Goal: Task Accomplishment & Management: Manage account settings

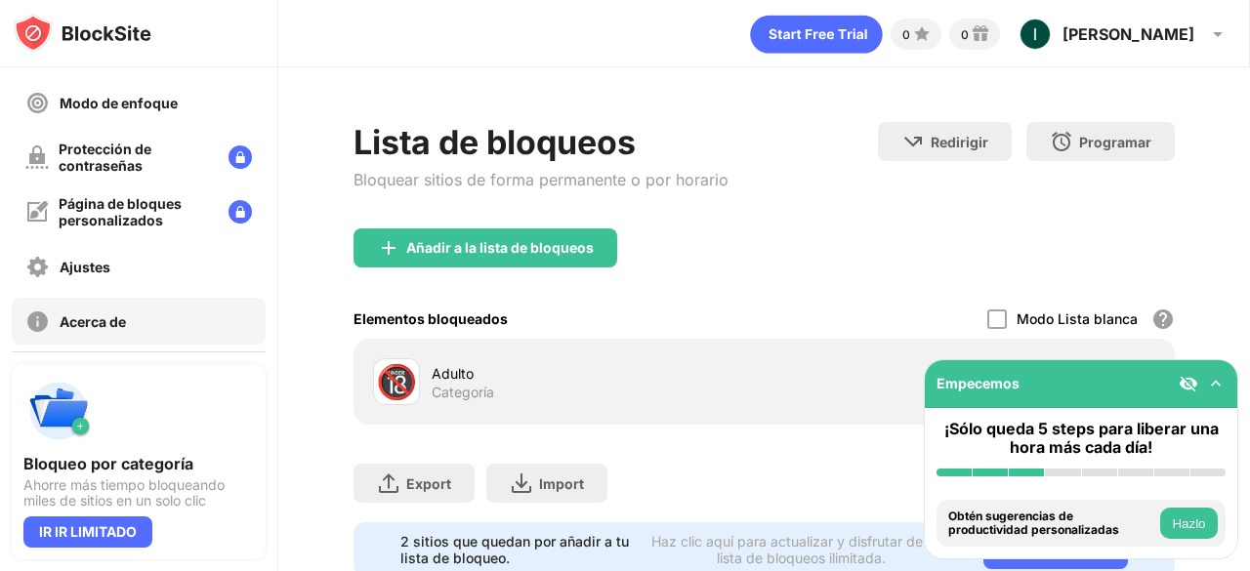
scroll to position [286, 0]
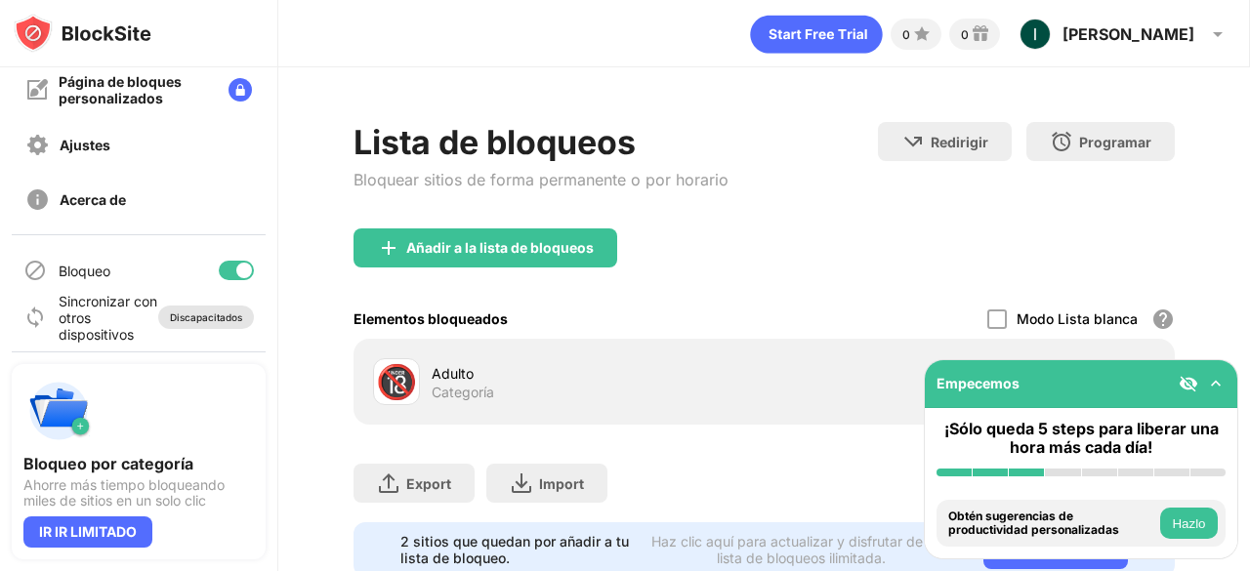
click at [158, 308] on div "Discapacitados" at bounding box center [206, 317] width 96 height 23
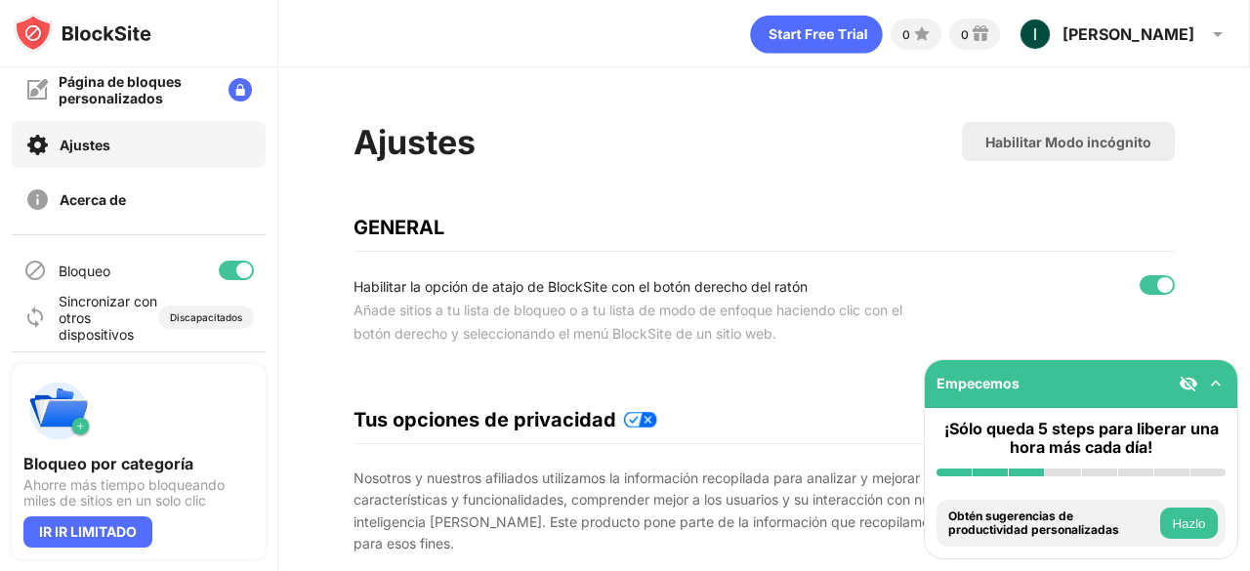
click at [1219, 385] on img at bounding box center [1216, 384] width 20 height 20
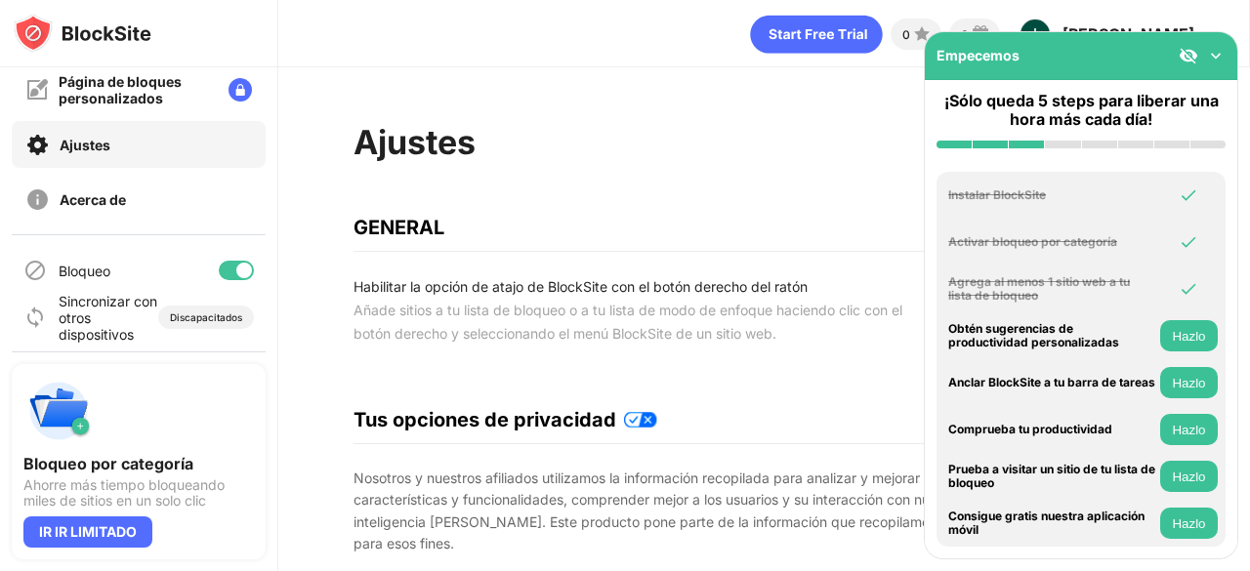
click at [1211, 63] on img at bounding box center [1216, 56] width 20 height 20
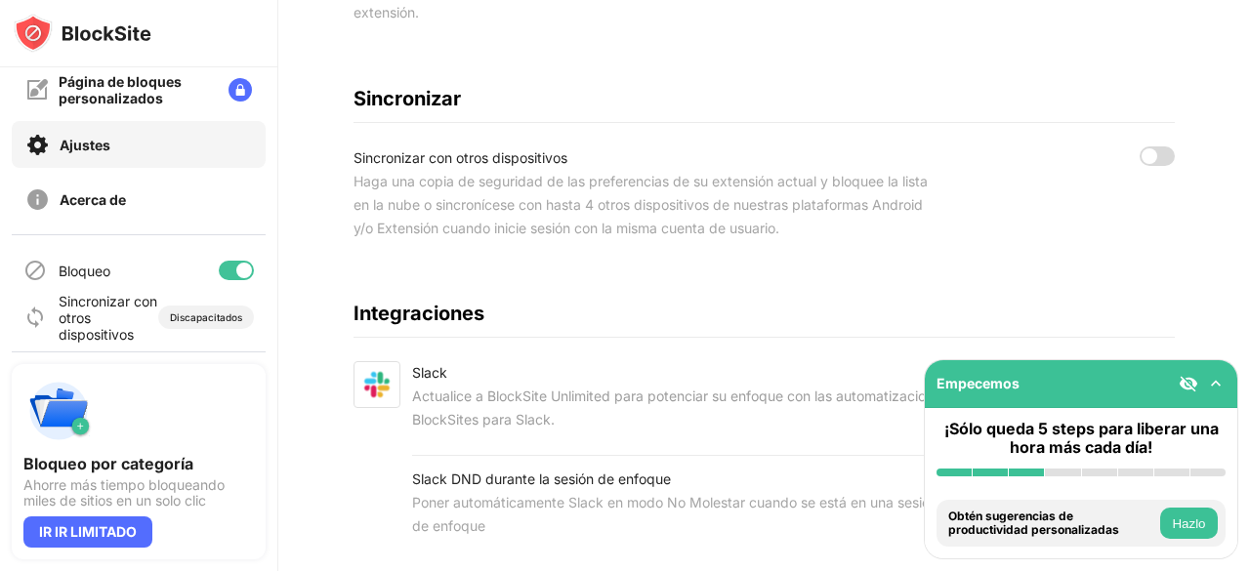
scroll to position [1049, 0]
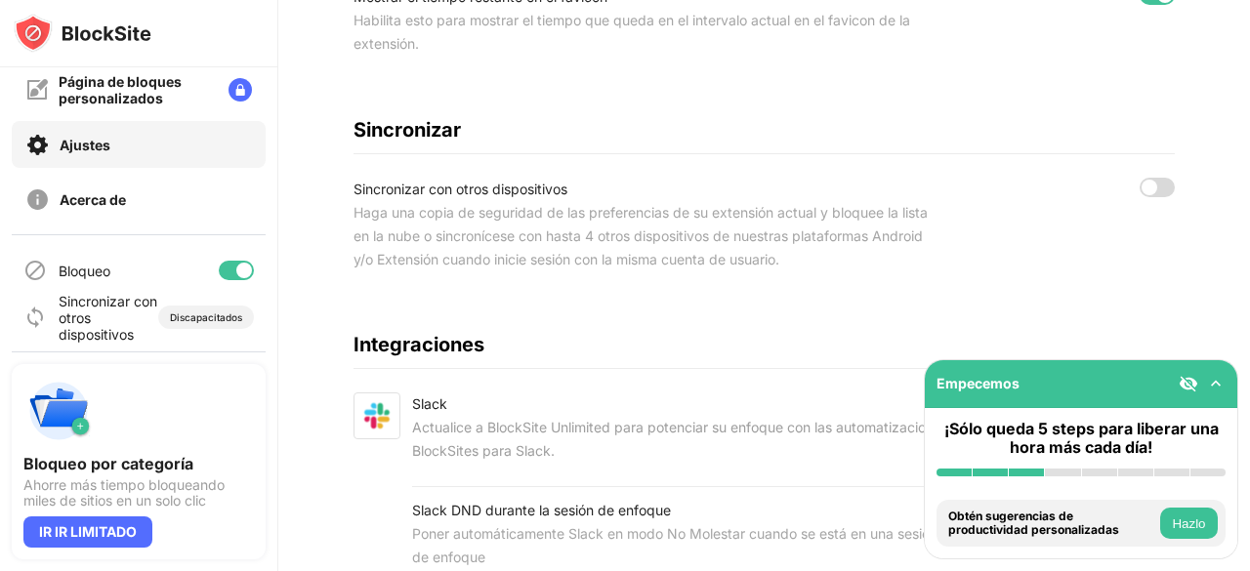
click at [65, 425] on img at bounding box center [58, 411] width 70 height 70
click at [77, 425] on img at bounding box center [58, 411] width 70 height 70
click at [91, 427] on img at bounding box center [58, 411] width 70 height 70
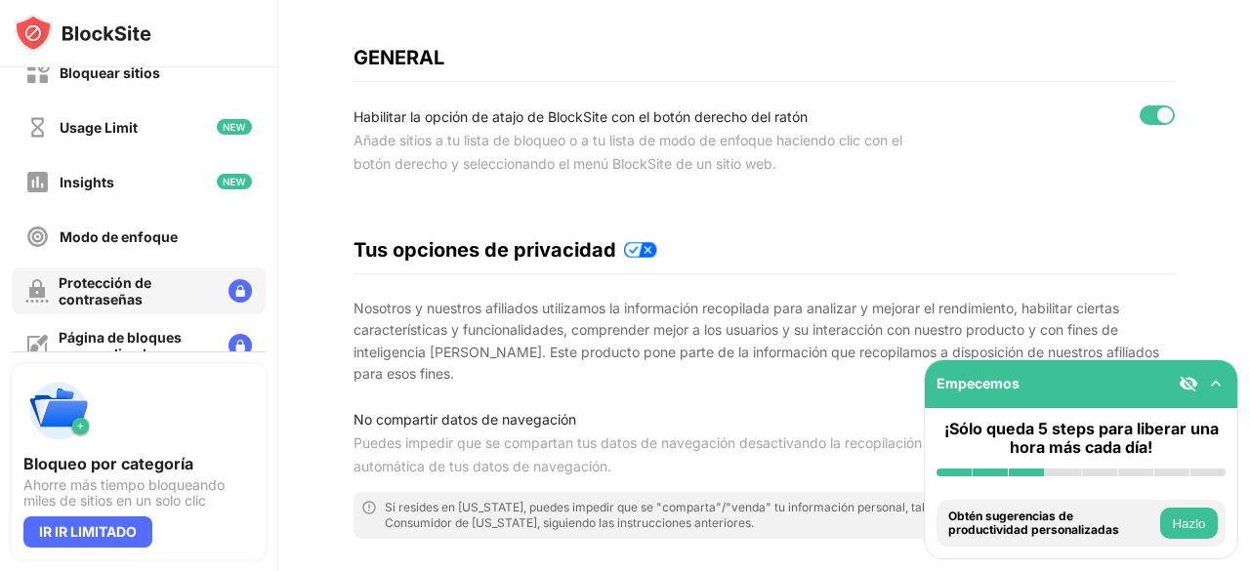
scroll to position [0, 0]
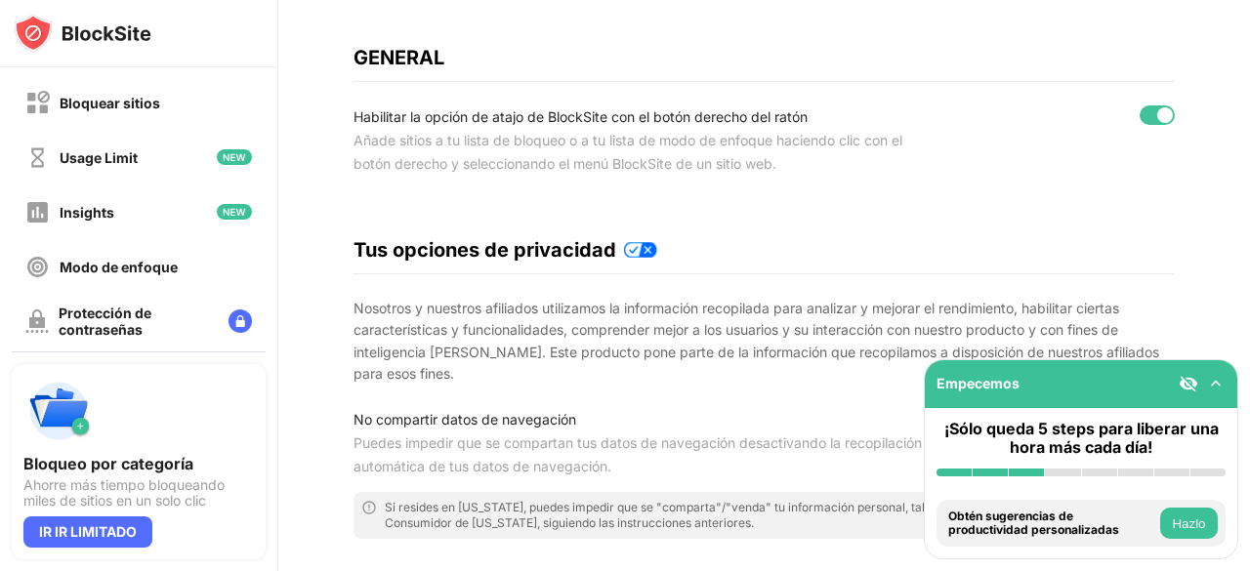
click at [179, 128] on div "Bloquear sitios Usage Limit Insights Modo de enfoque Protección de contraseñas …" at bounding box center [138, 293] width 277 height 453
click at [166, 105] on div "Bloquear sitios" at bounding box center [139, 102] width 254 height 47
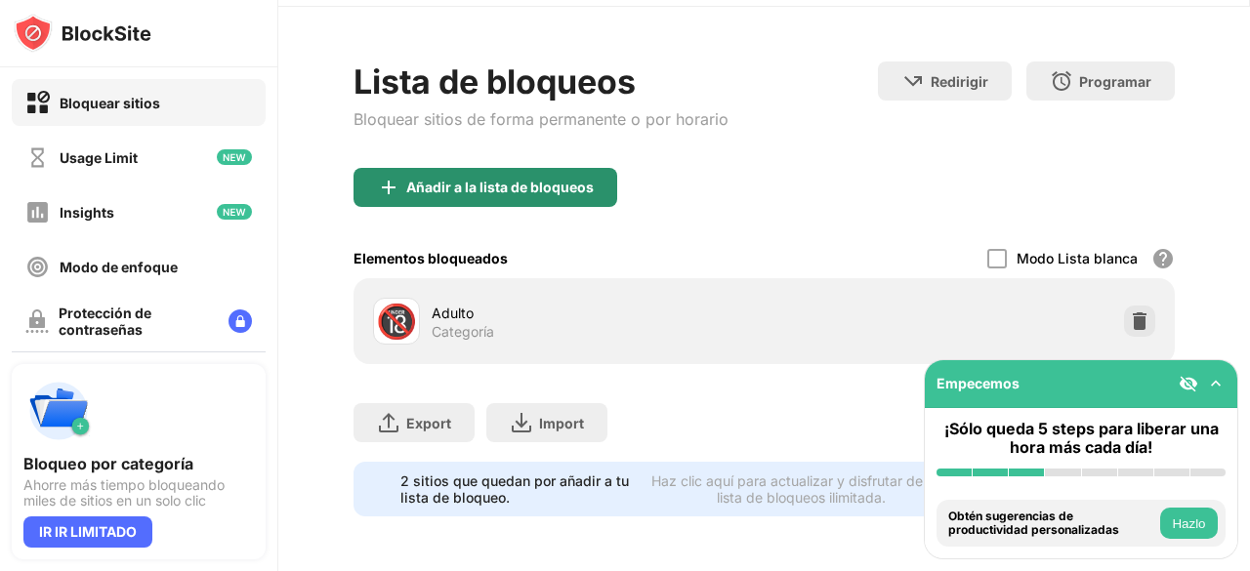
click at [504, 180] on div "Añadir a la lista de bloqueos" at bounding box center [500, 188] width 188 height 16
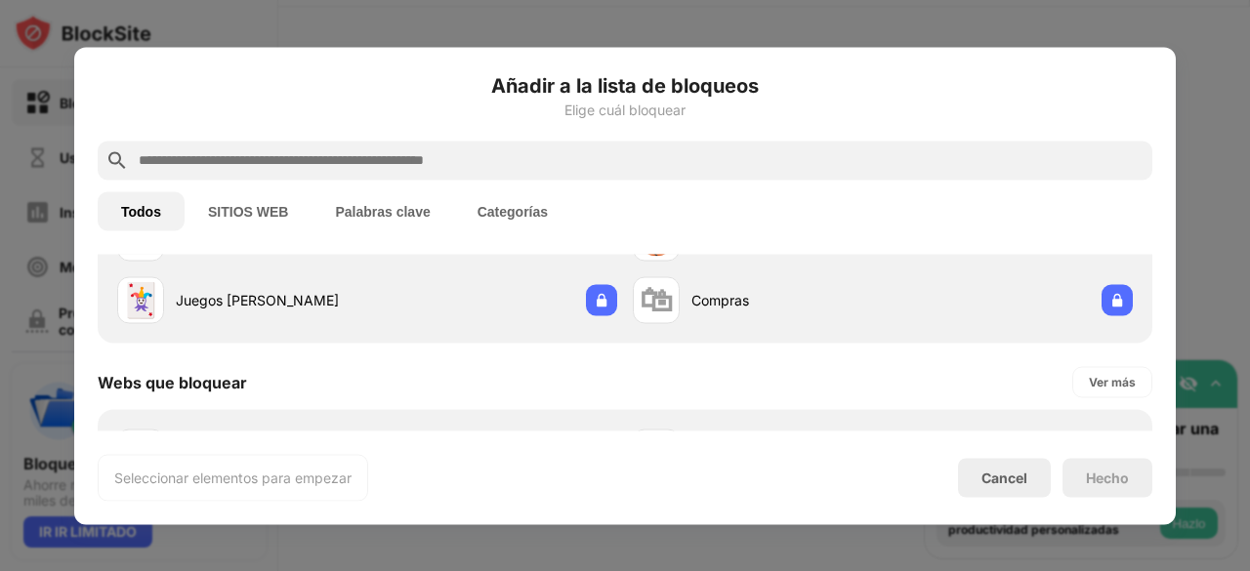
scroll to position [391, 0]
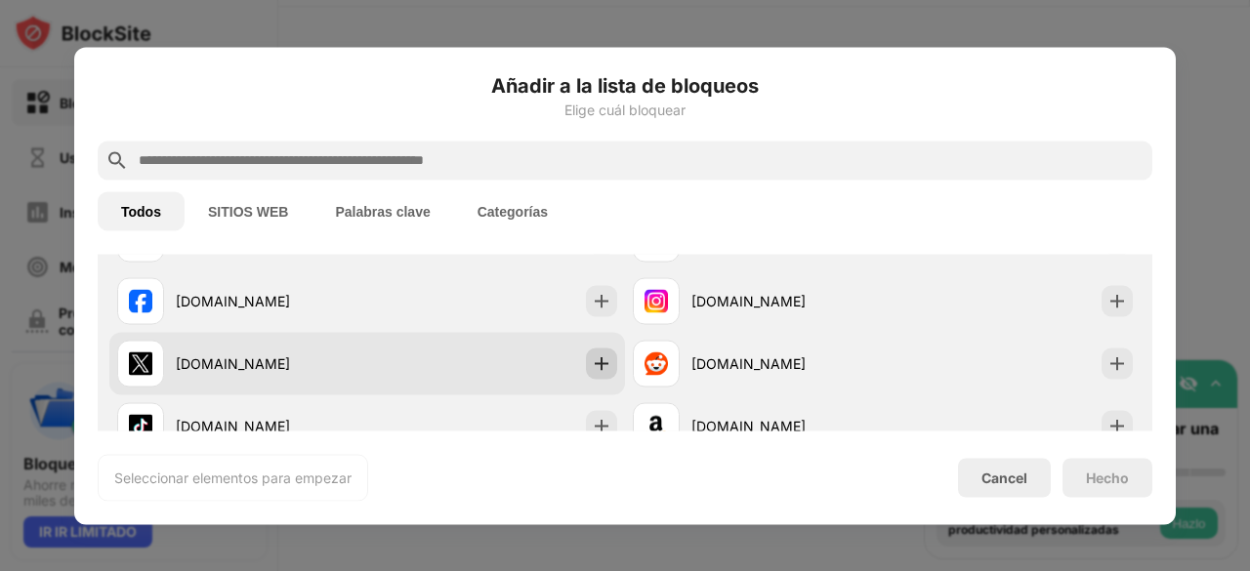
click at [593, 359] on img at bounding box center [602, 364] width 20 height 20
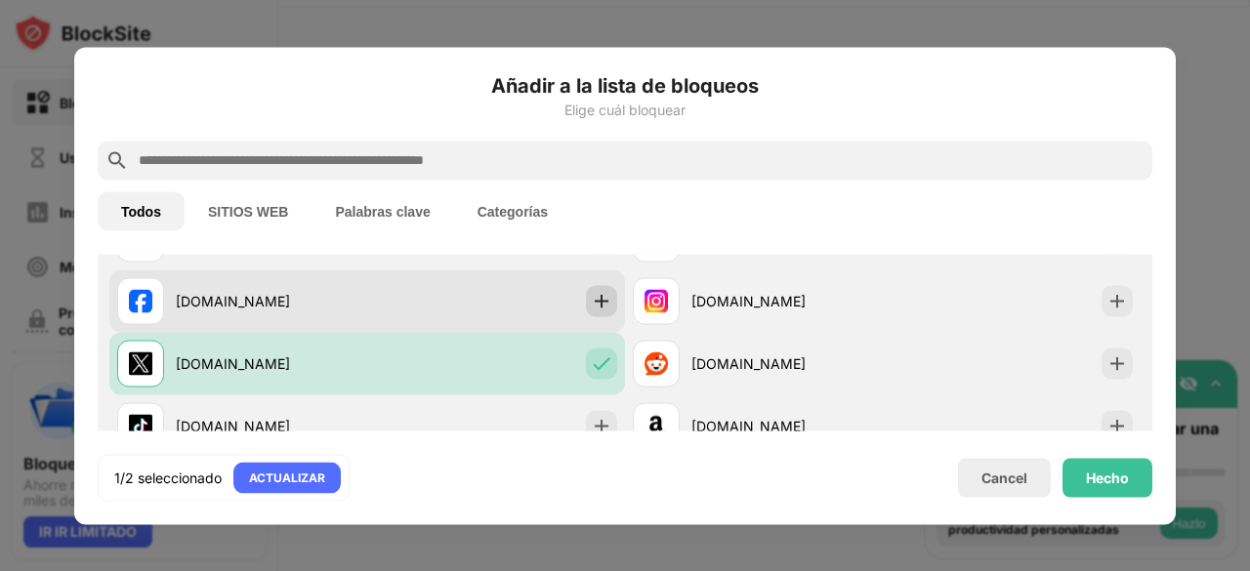
click at [594, 304] on img at bounding box center [602, 301] width 20 height 20
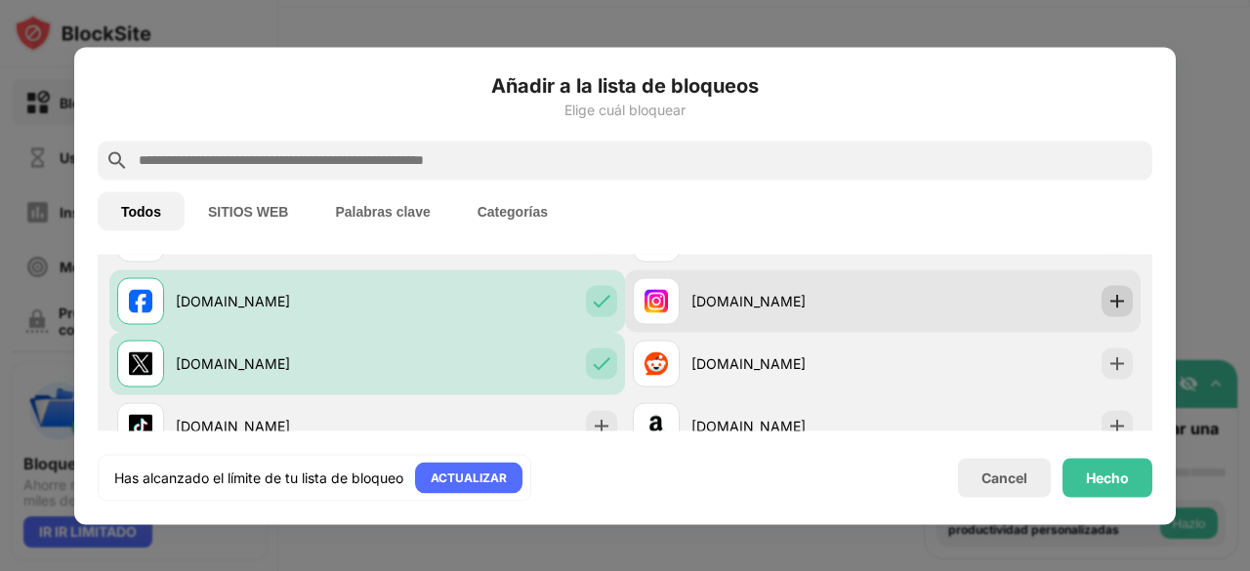
click at [1108, 304] on img at bounding box center [1118, 301] width 20 height 20
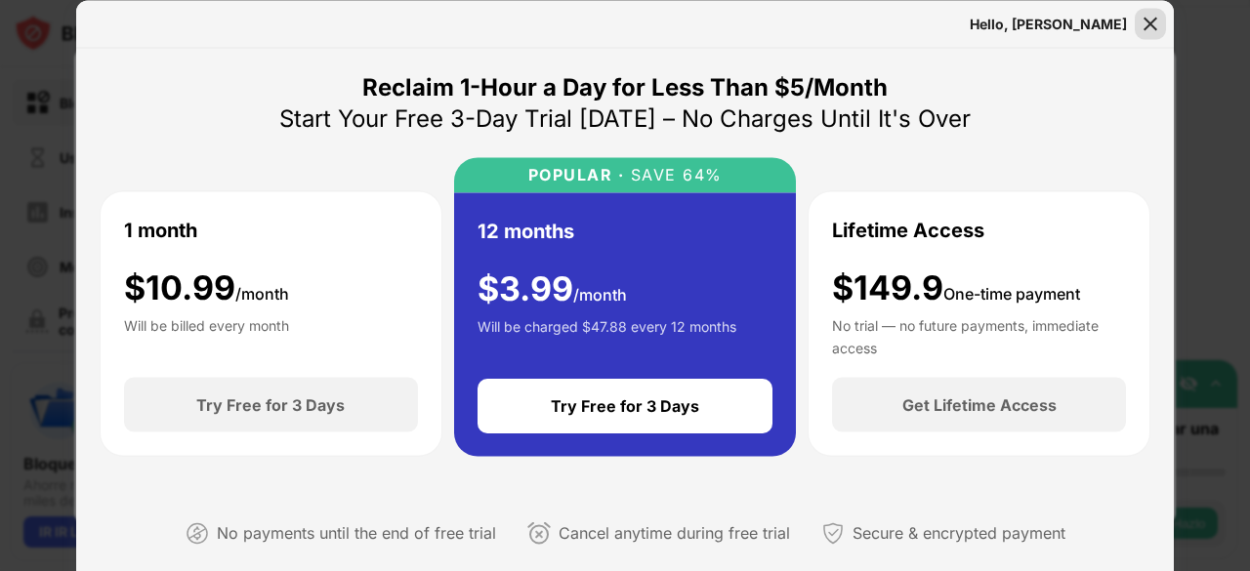
click at [1155, 22] on img at bounding box center [1151, 24] width 20 height 20
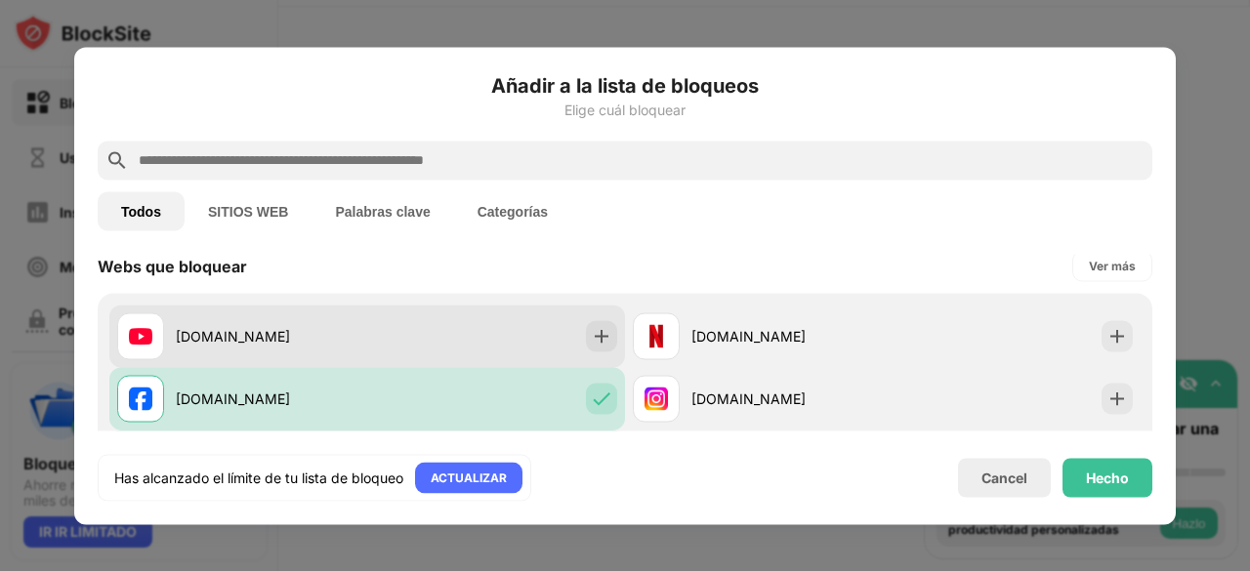
scroll to position [391, 0]
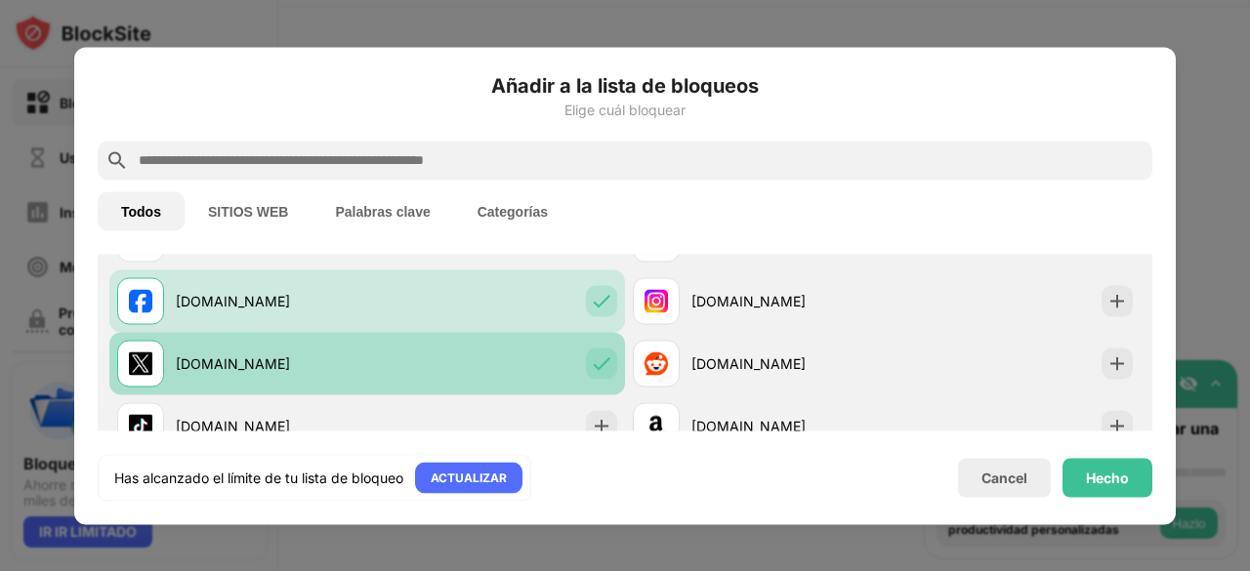
click at [594, 354] on img at bounding box center [602, 364] width 20 height 20
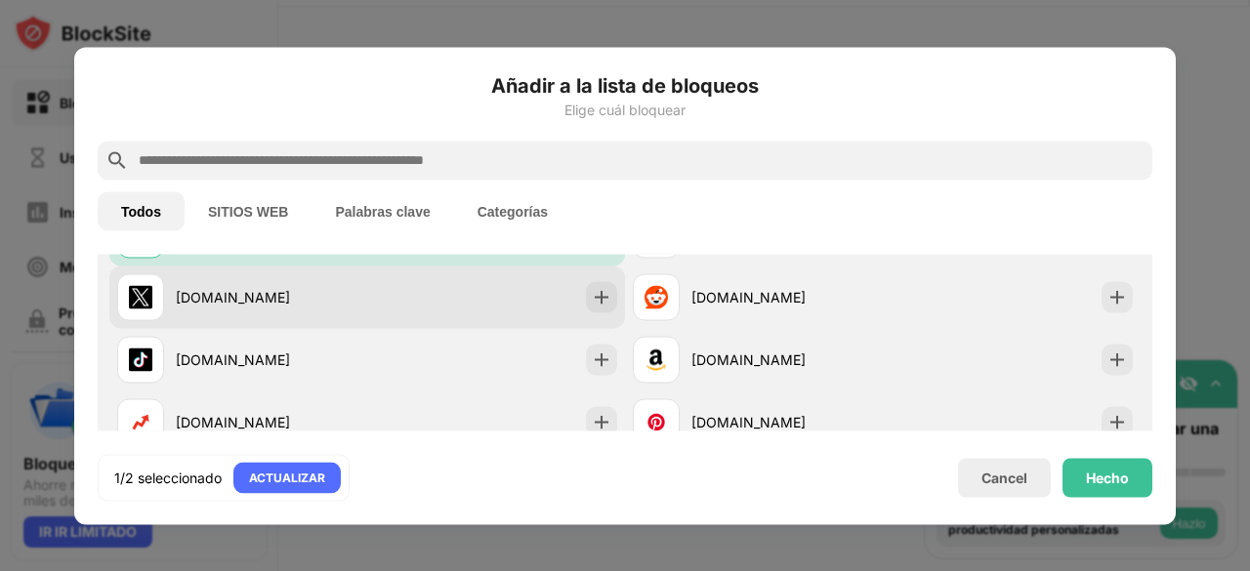
scroll to position [488, 0]
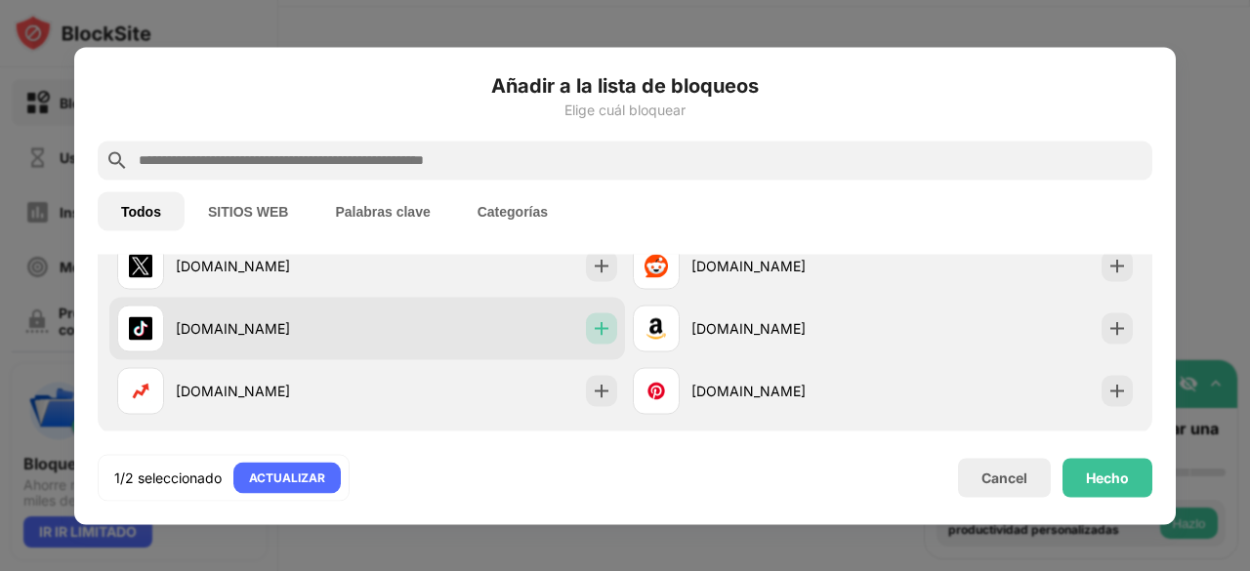
click at [595, 323] on img at bounding box center [602, 328] width 20 height 20
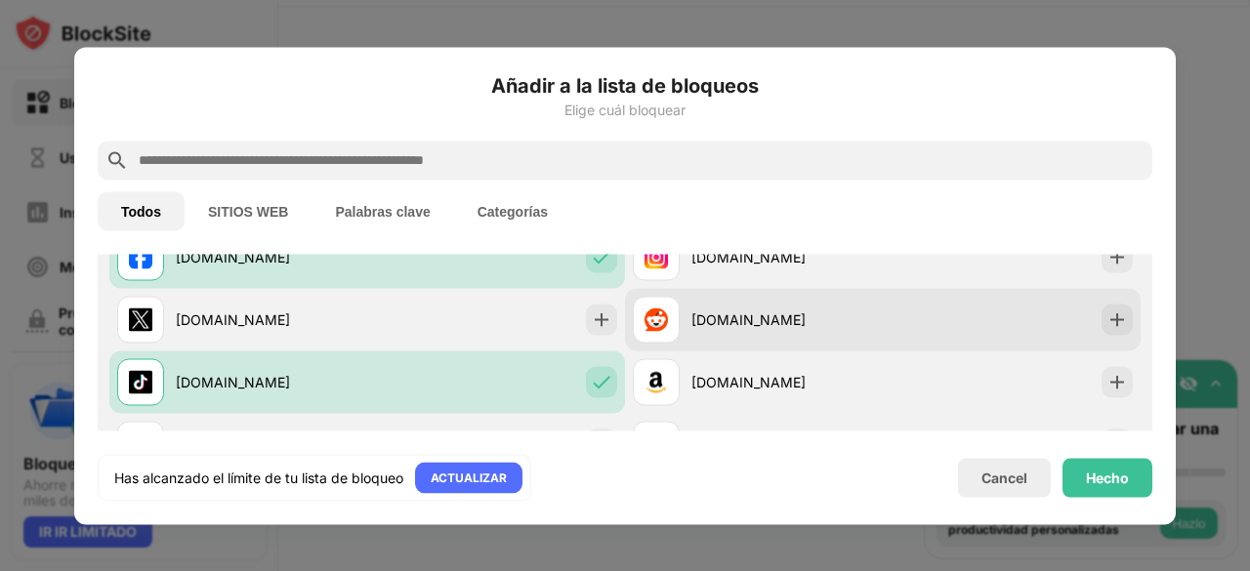
scroll to position [391, 0]
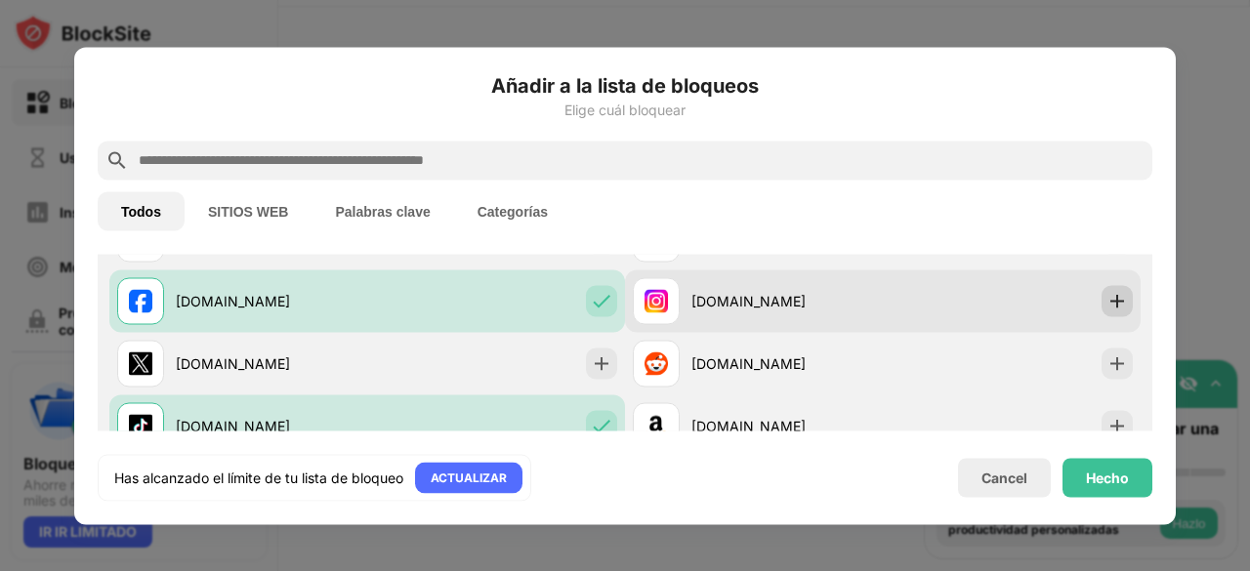
click at [1108, 308] on img at bounding box center [1118, 301] width 20 height 20
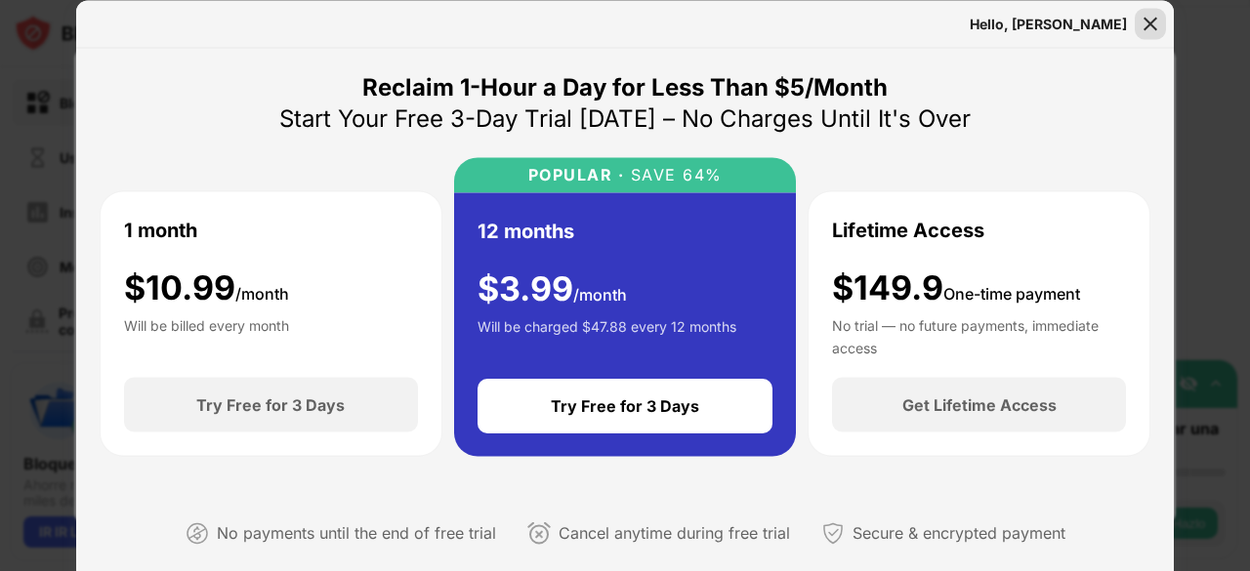
click at [1138, 22] on div at bounding box center [1150, 23] width 31 height 31
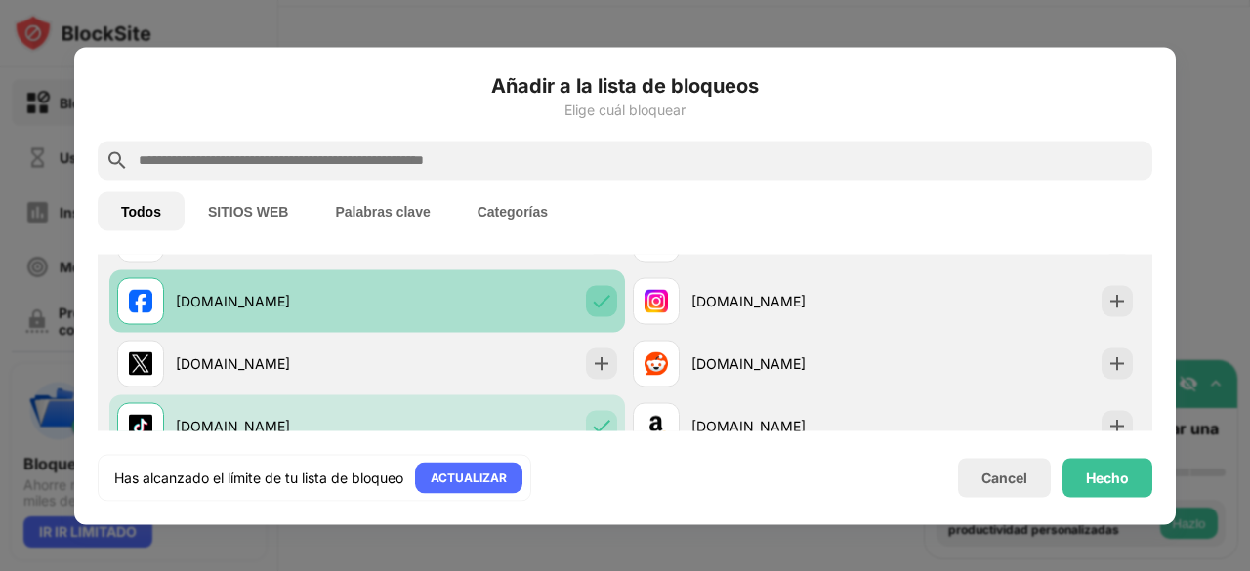
click at [592, 308] on img at bounding box center [602, 301] width 20 height 20
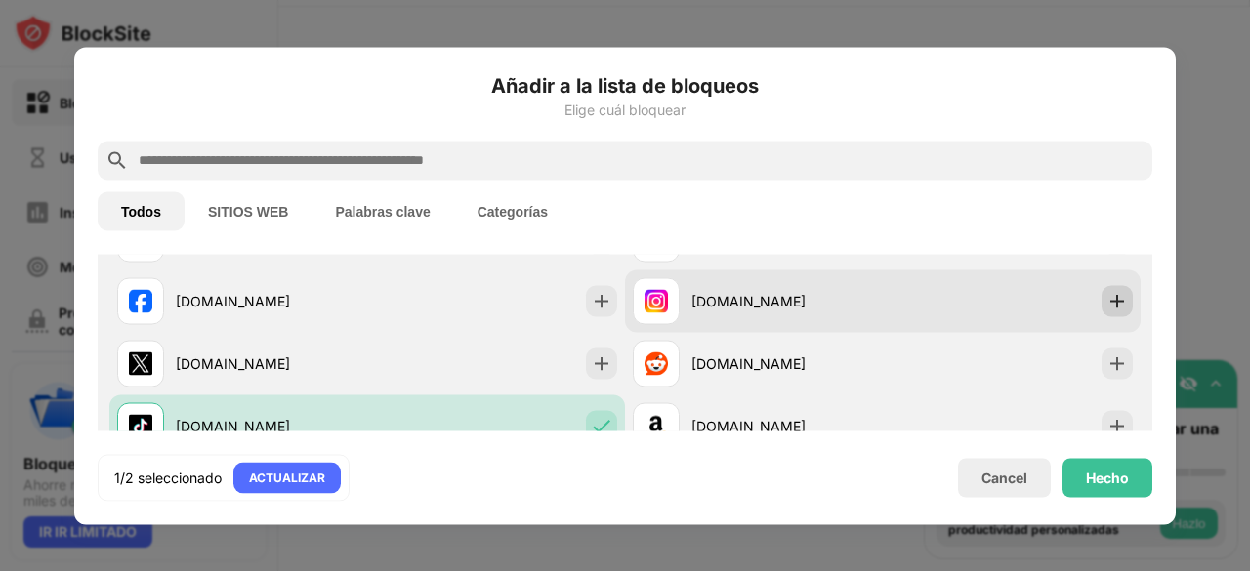
click at [1108, 306] on img at bounding box center [1118, 301] width 20 height 20
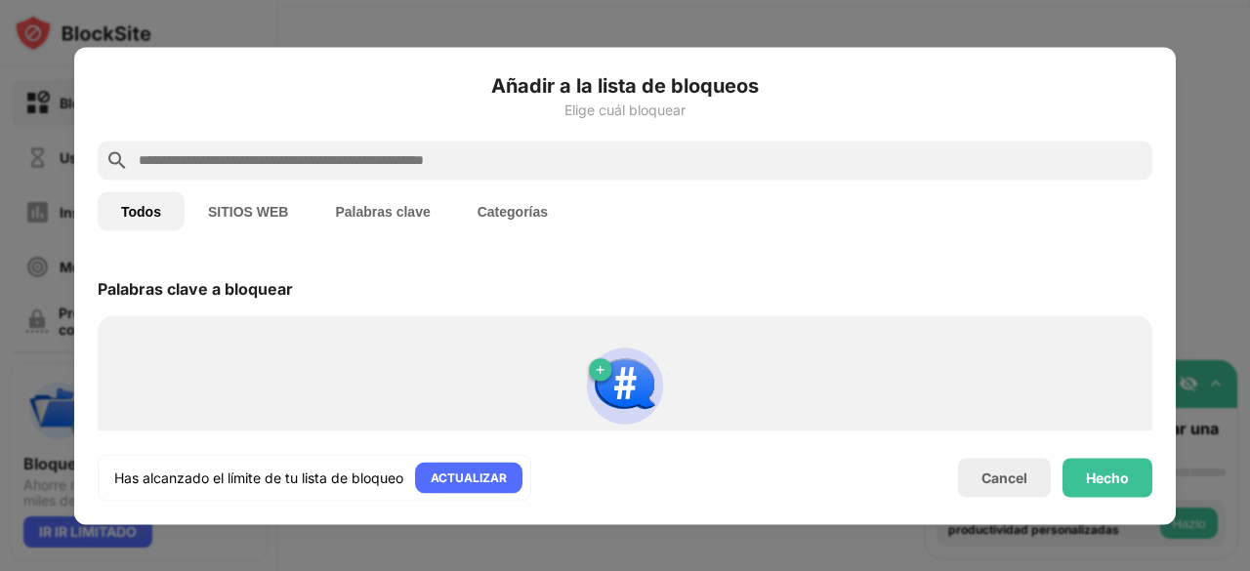
scroll to position [1077, 0]
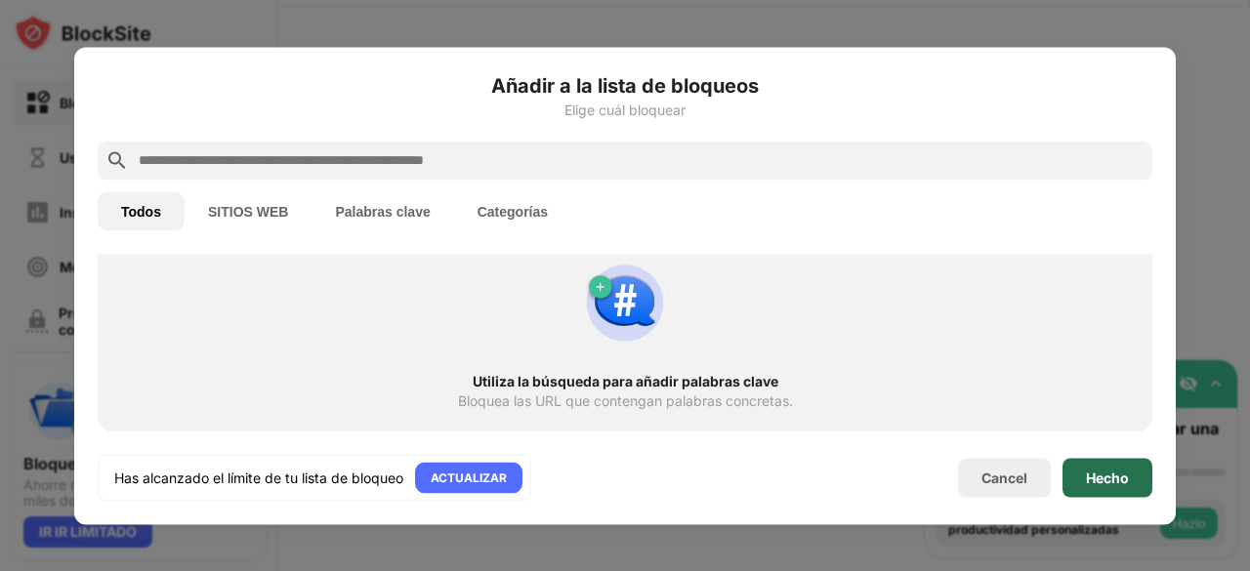
click at [1088, 480] on div "Hecho" at bounding box center [1107, 478] width 43 height 16
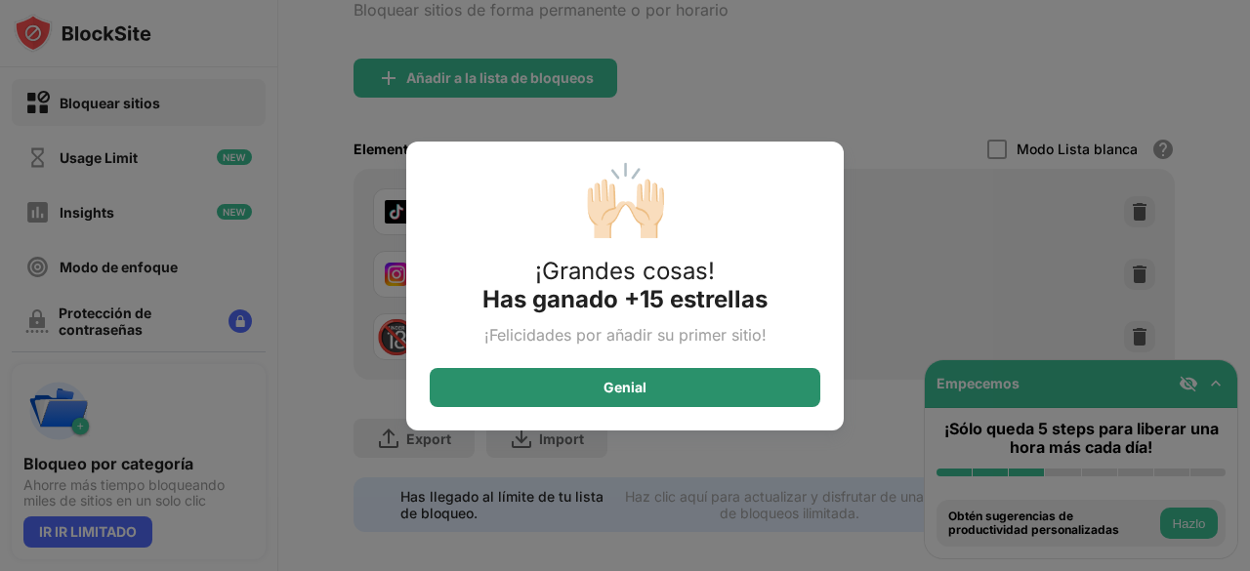
click at [680, 384] on div "Genial" at bounding box center [625, 387] width 391 height 39
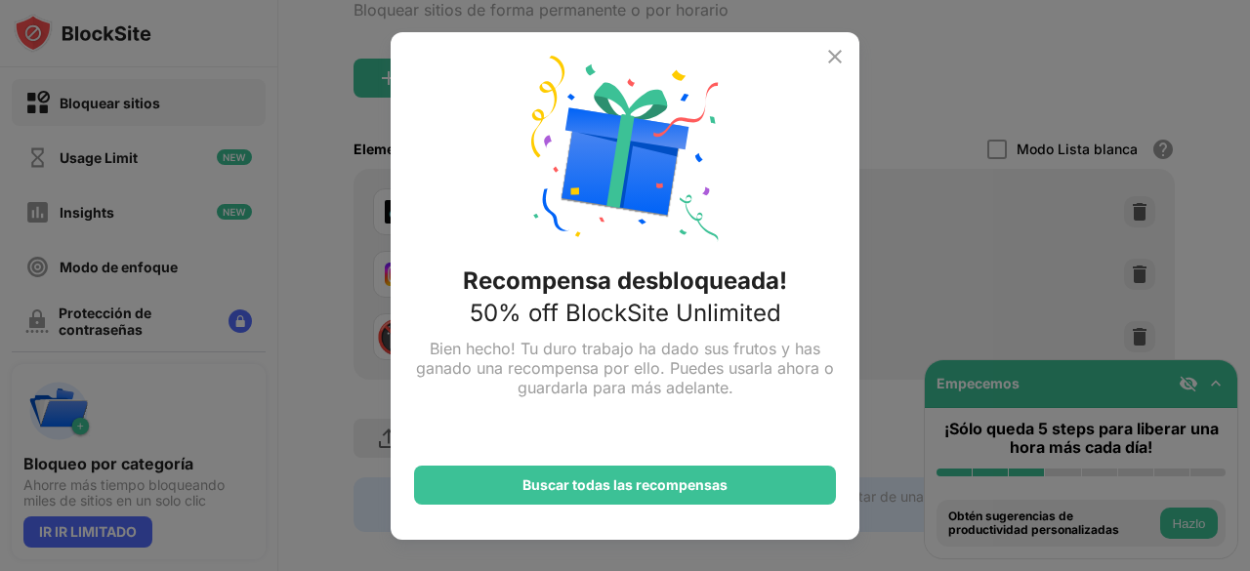
click at [836, 58] on img at bounding box center [835, 56] width 23 height 23
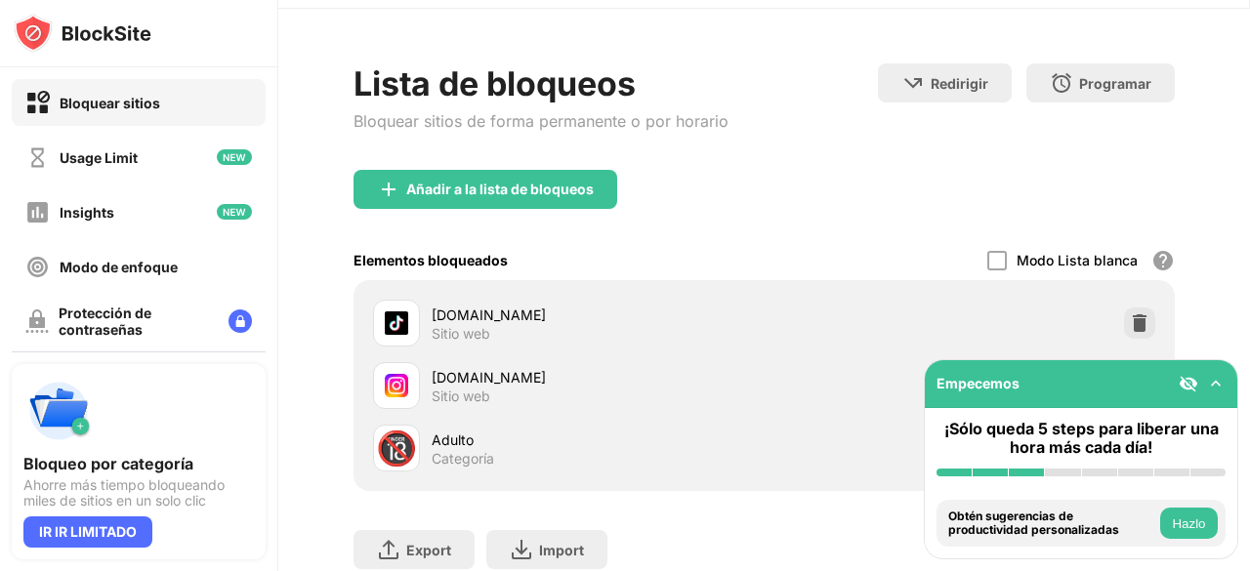
scroll to position [0, 0]
